Goal: Check status

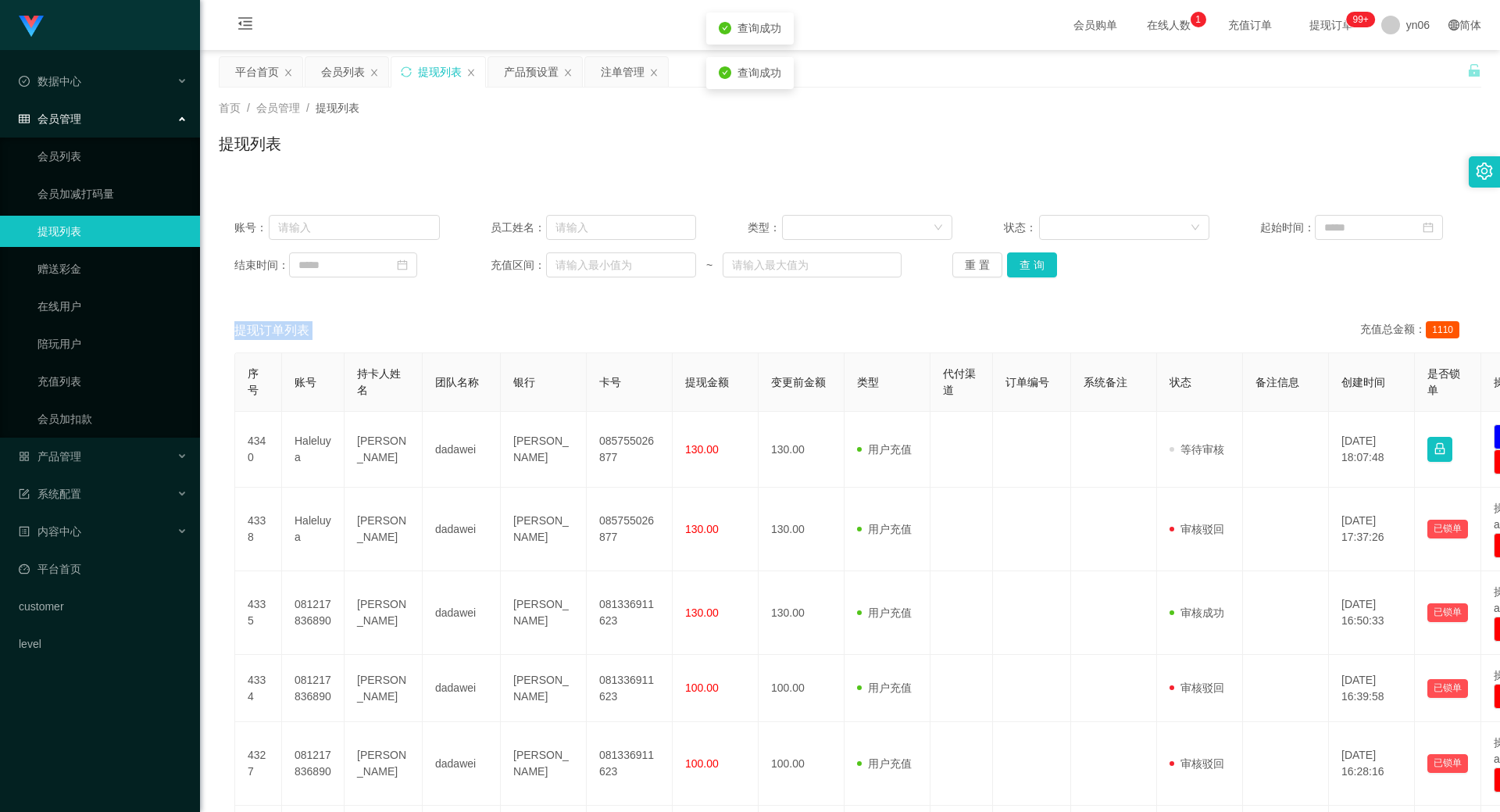
click at [1035, 271] on button "查 询" at bounding box center [1032, 265] width 50 height 25
click at [1034, 270] on div "重 置 查 询" at bounding box center [1055, 265] width 205 height 25
click at [1034, 270] on button "查 询" at bounding box center [1032, 265] width 50 height 25
click at [1034, 270] on div "重 置 查 询" at bounding box center [1055, 265] width 205 height 25
click at [1034, 270] on button "查 询" at bounding box center [1032, 265] width 50 height 25
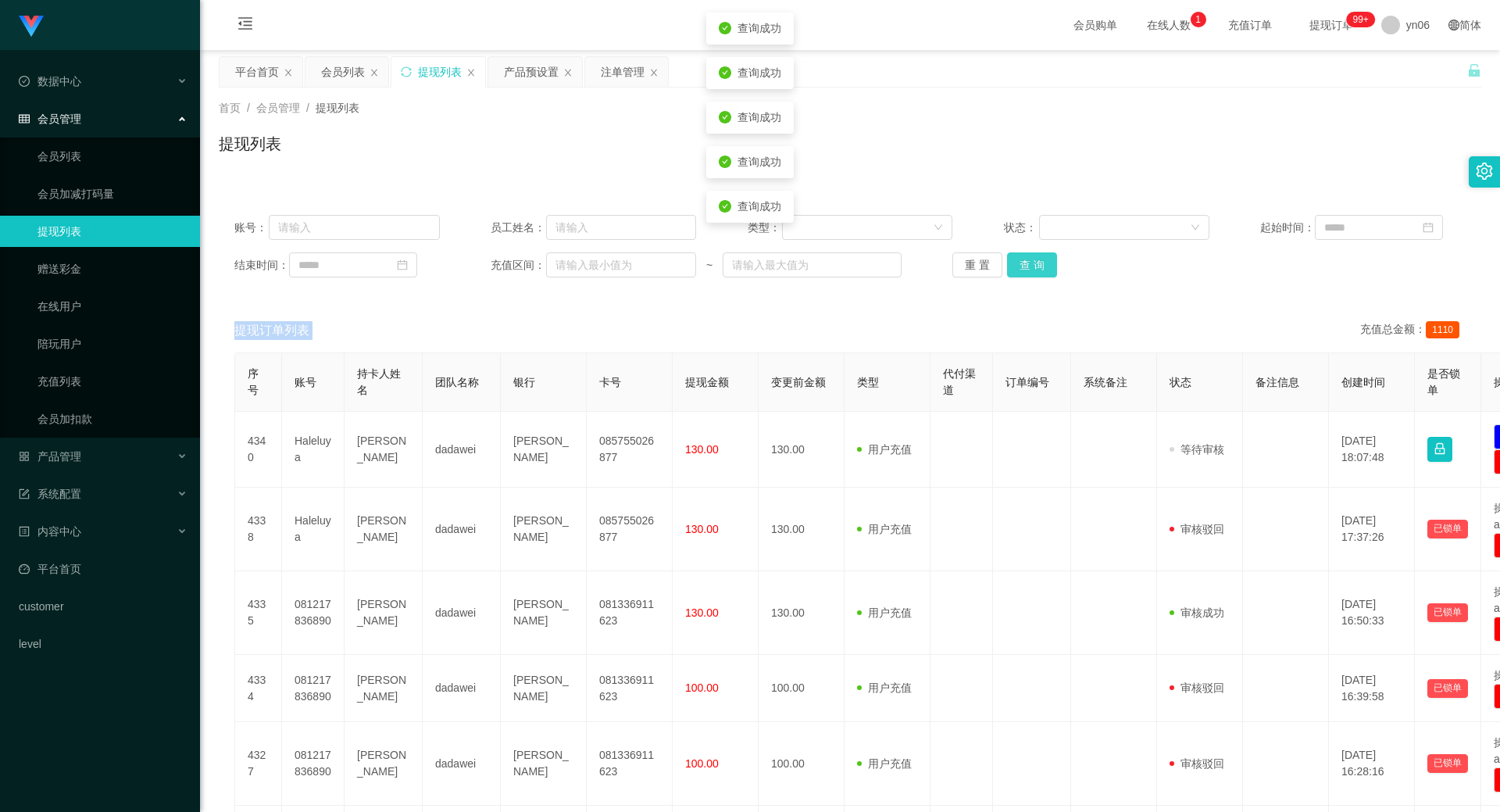
click at [1034, 270] on button "查 询" at bounding box center [1032, 265] width 50 height 25
click at [1034, 270] on div "重 置 查 询" at bounding box center [1055, 265] width 205 height 25
click at [1034, 270] on button "查 询" at bounding box center [1032, 265] width 50 height 25
click at [1034, 272] on div "重 置 查 询" at bounding box center [1055, 265] width 205 height 25
click at [1034, 273] on button "查 询" at bounding box center [1032, 265] width 50 height 25
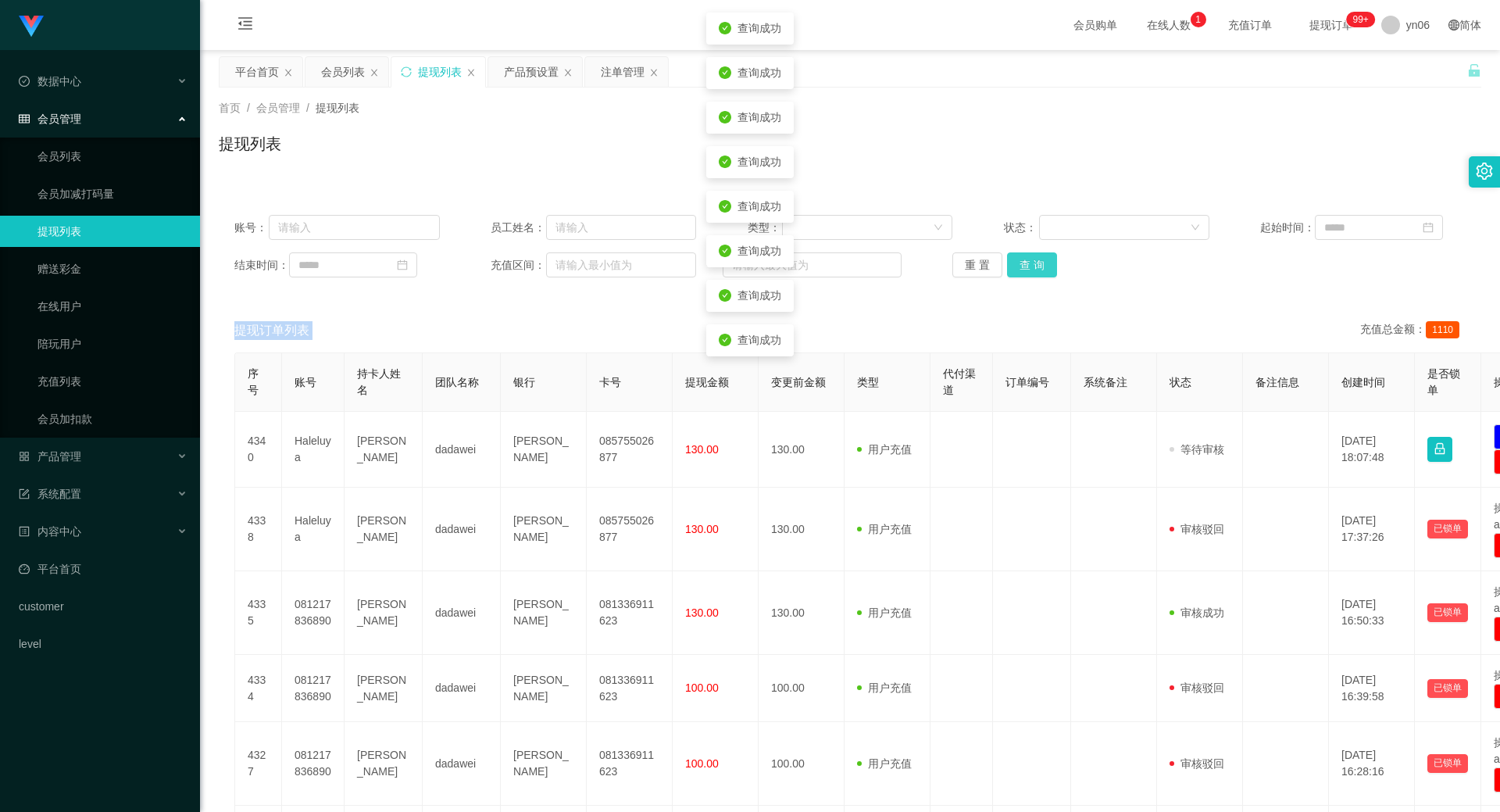
click at [1034, 273] on button "查 询" at bounding box center [1032, 265] width 50 height 25
click at [1034, 273] on div "重 置 查 询" at bounding box center [1055, 265] width 205 height 25
